Goal: Use online tool/utility: Utilize a website feature to perform a specific function

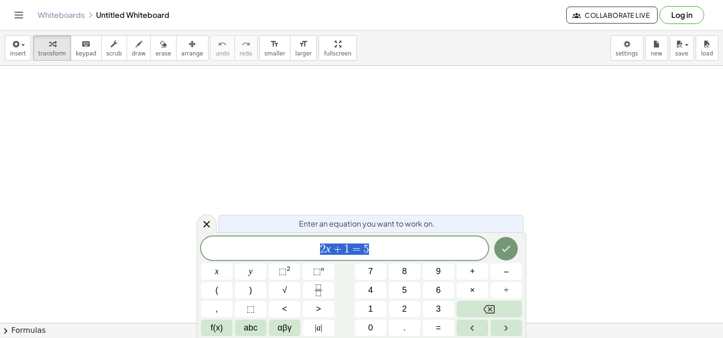
scroll to position [82, 0]
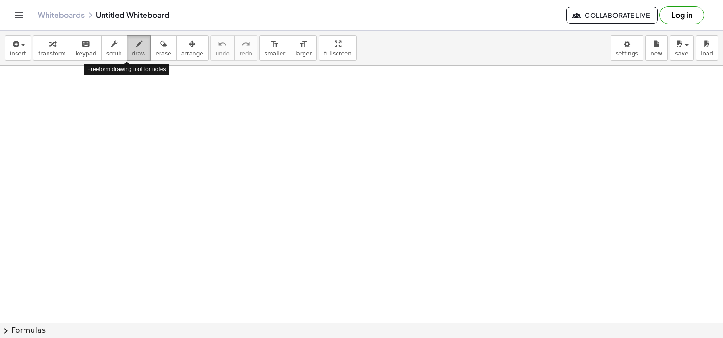
click at [132, 53] on span "draw" at bounding box center [139, 53] width 14 height 7
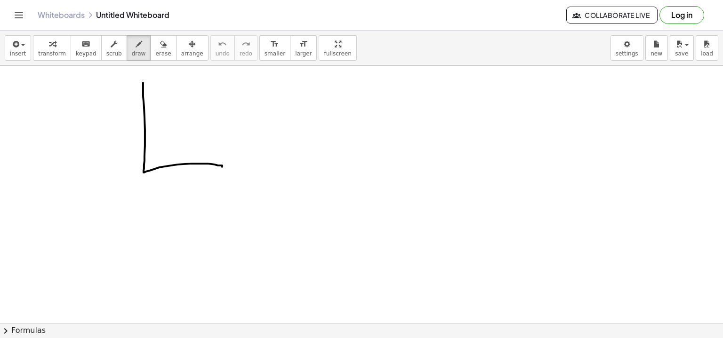
drag, startPoint x: 143, startPoint y: 82, endPoint x: 222, endPoint y: 167, distance: 115.9
click at [222, 167] on div at bounding box center [361, 272] width 723 height 577
drag, startPoint x: 144, startPoint y: 83, endPoint x: 219, endPoint y: 164, distance: 110.3
click at [219, 164] on div at bounding box center [361, 272] width 723 height 577
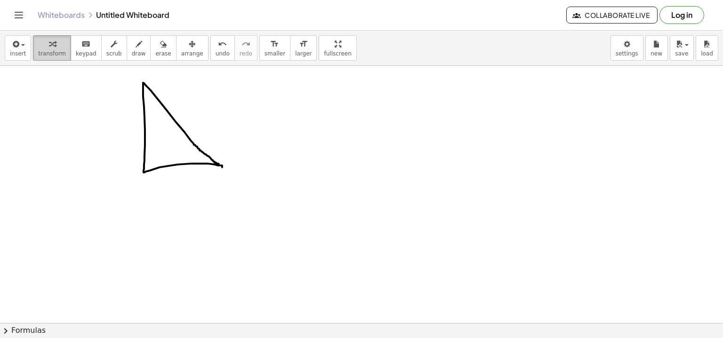
click at [52, 48] on div "button" at bounding box center [52, 43] width 28 height 11
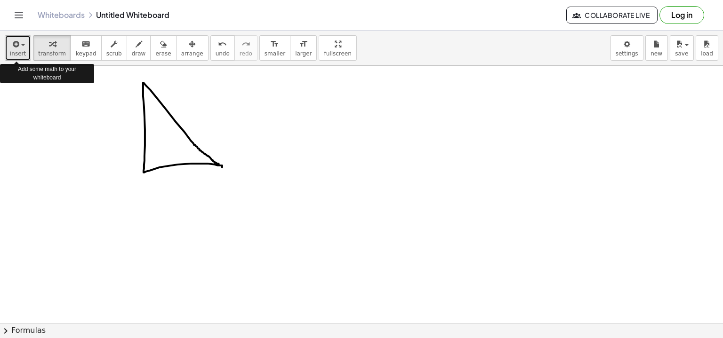
click at [19, 51] on span "insert" at bounding box center [18, 53] width 16 height 7
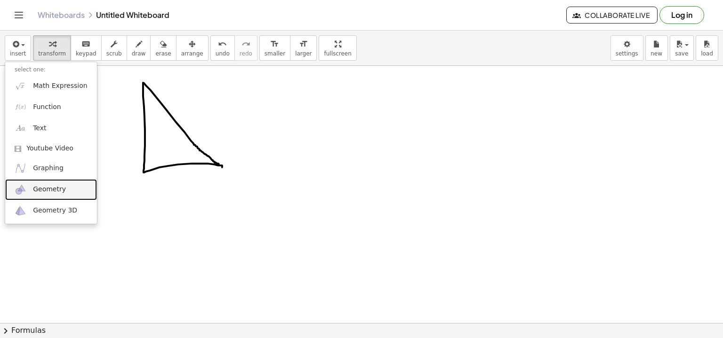
click at [71, 188] on link "Geometry" at bounding box center [51, 189] width 92 height 21
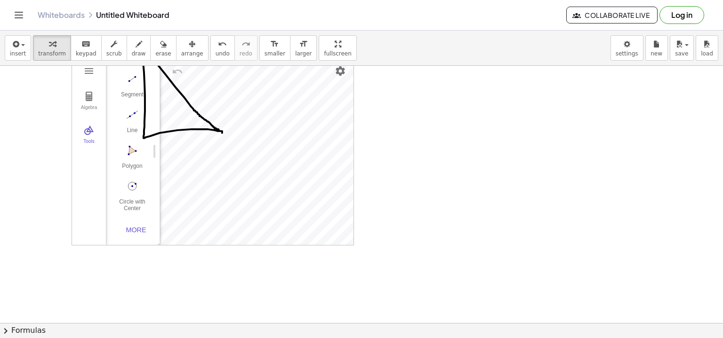
scroll to position [81, 0]
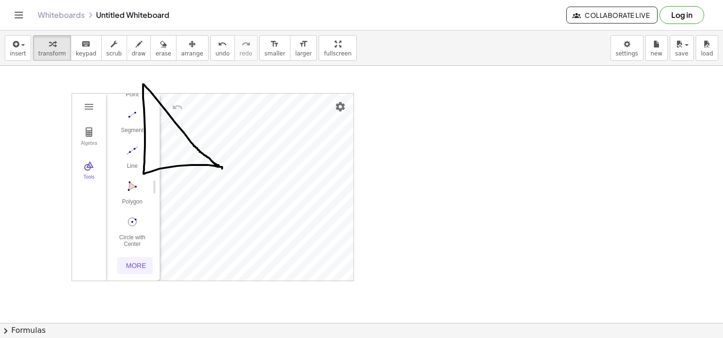
click at [136, 262] on div "More" at bounding box center [136, 266] width 30 height 8
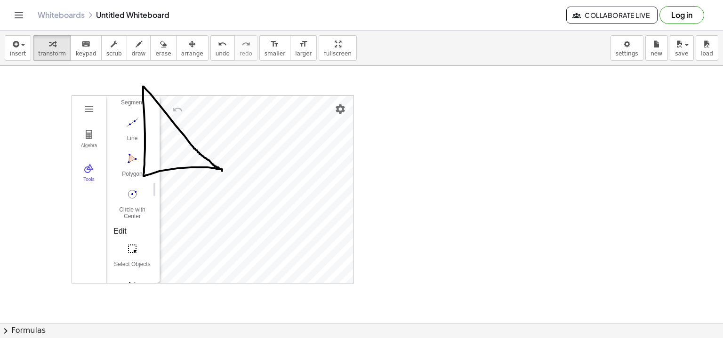
scroll to position [79, 0]
click at [89, 112] on img "Geometry" at bounding box center [88, 108] width 11 height 11
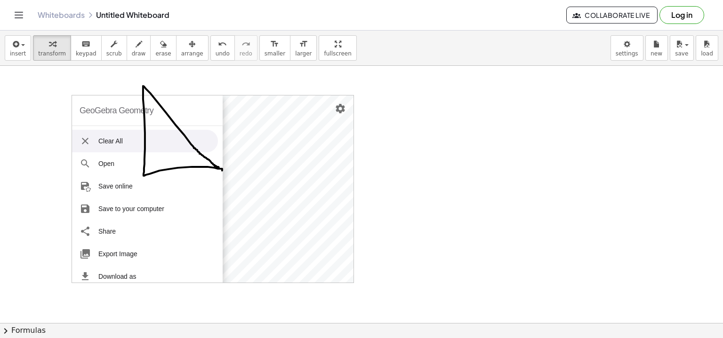
click at [121, 145] on li "Clear All" at bounding box center [145, 141] width 146 height 23
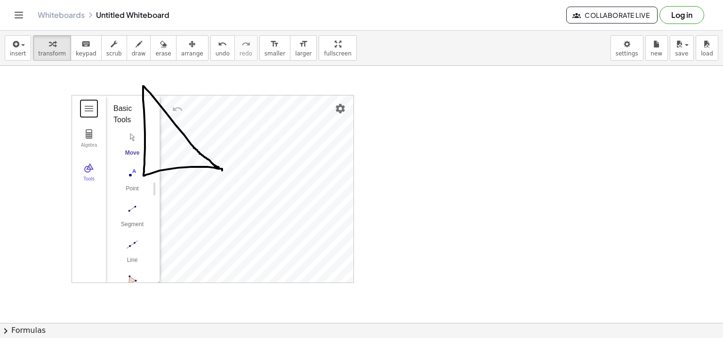
click at [43, 169] on div at bounding box center [361, 275] width 723 height 577
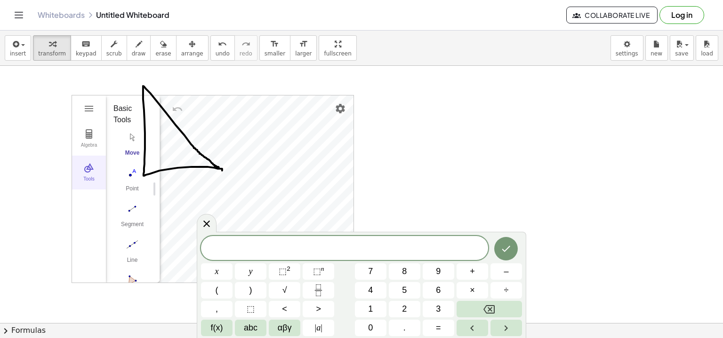
click at [91, 166] on img "Geometry" at bounding box center [88, 167] width 11 height 11
click at [121, 108] on img "Undo" at bounding box center [123, 109] width 11 height 11
click at [88, 113] on img "Geometry" at bounding box center [88, 108] width 11 height 11
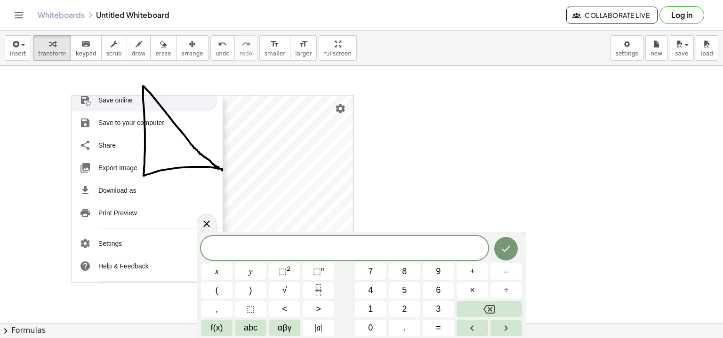
scroll to position [0, 0]
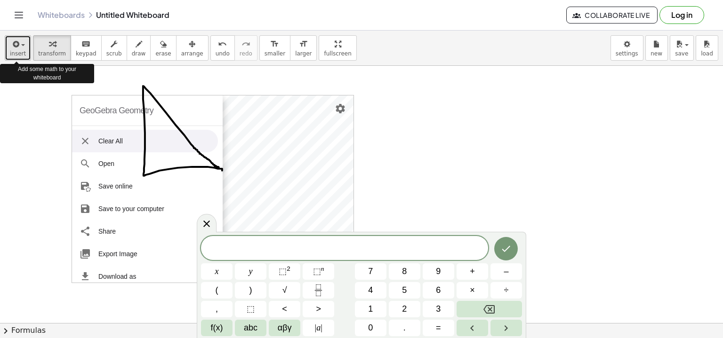
click at [13, 54] on span "insert" at bounding box center [18, 53] width 16 height 7
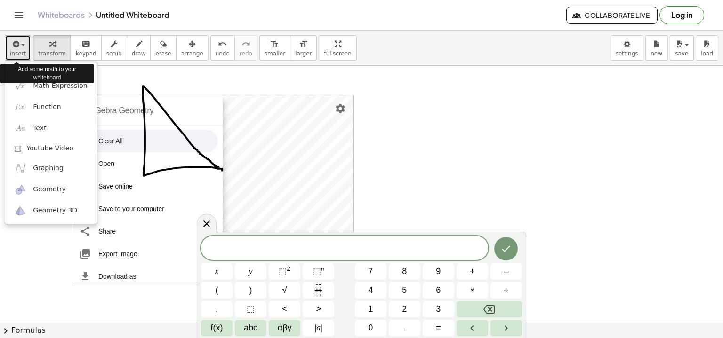
click at [13, 54] on span "insert" at bounding box center [18, 53] width 16 height 7
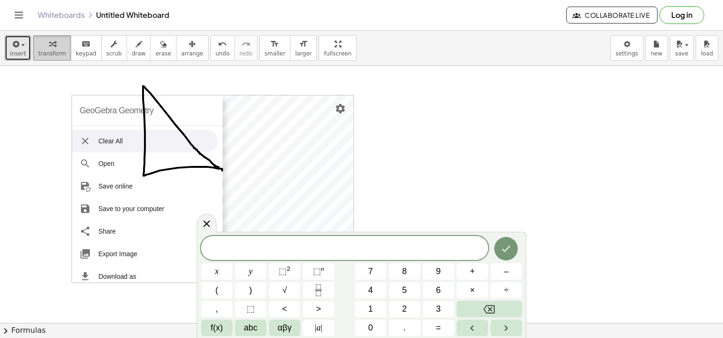
click at [49, 47] on icon "button" at bounding box center [52, 44] width 7 height 11
click at [375, 141] on div at bounding box center [361, 275] width 723 height 577
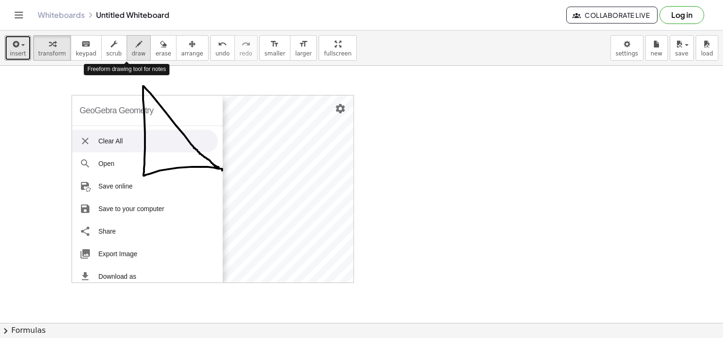
click at [132, 54] on span "draw" at bounding box center [139, 53] width 14 height 7
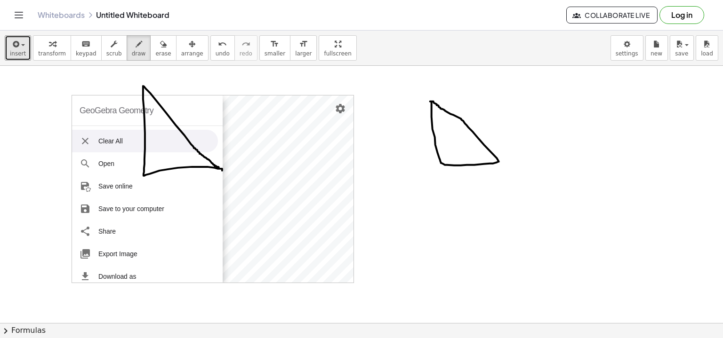
click at [431, 101] on div at bounding box center [361, 275] width 723 height 577
drag, startPoint x: 218, startPoint y: 192, endPoint x: 324, endPoint y: 171, distance: 107.4
click at [324, 171] on div at bounding box center [361, 275] width 723 height 577
click at [344, 107] on div at bounding box center [361, 275] width 723 height 577
click at [343, 107] on div at bounding box center [361, 275] width 723 height 577
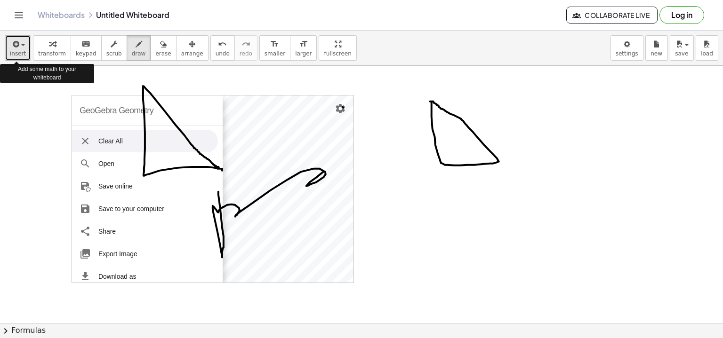
click at [24, 45] on button "insert" at bounding box center [18, 47] width 26 height 25
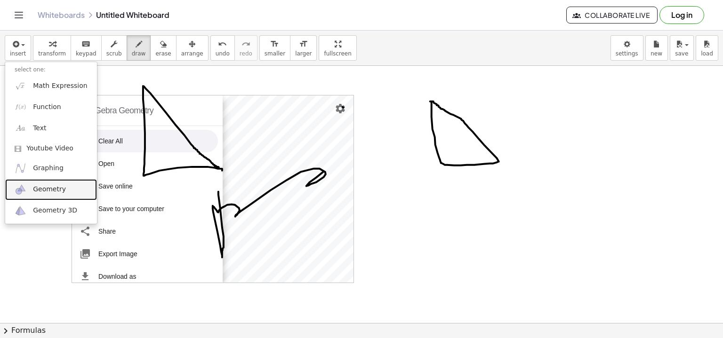
click at [38, 191] on span "Geometry" at bounding box center [49, 189] width 33 height 9
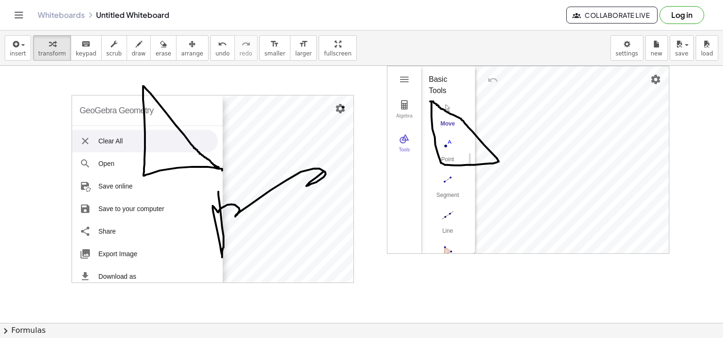
click at [85, 138] on img "Geometry" at bounding box center [85, 141] width 11 height 11
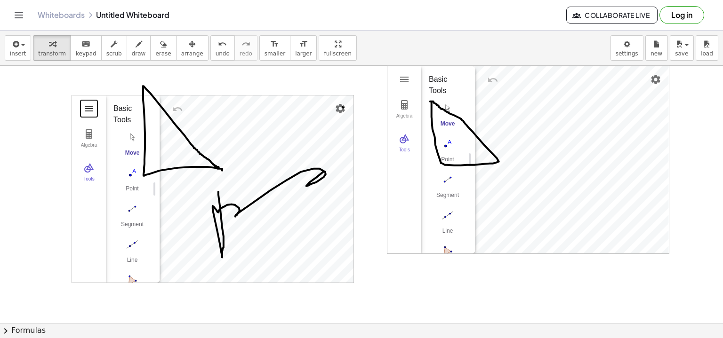
click at [80, 106] on button "Geometry" at bounding box center [88, 108] width 17 height 17
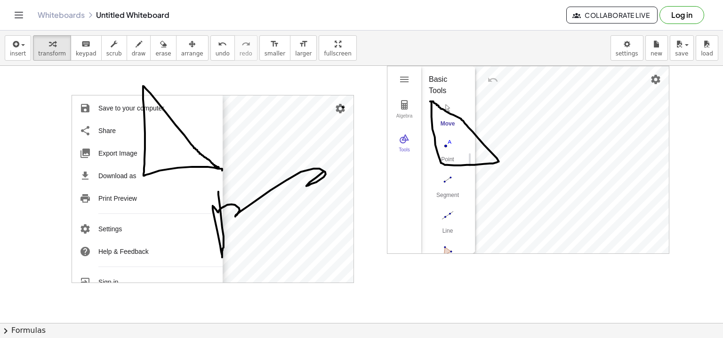
scroll to position [115, 0]
